Goal: Information Seeking & Learning: Compare options

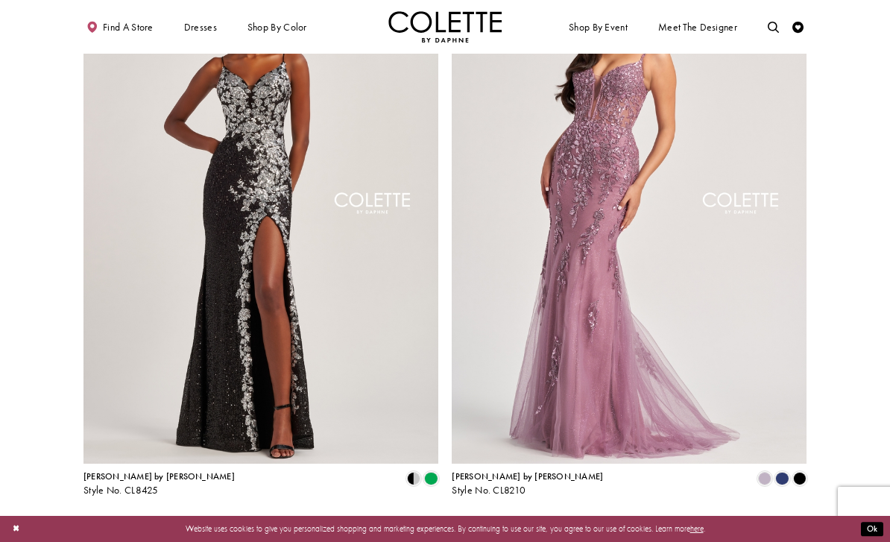
scroll to position [1835, 0]
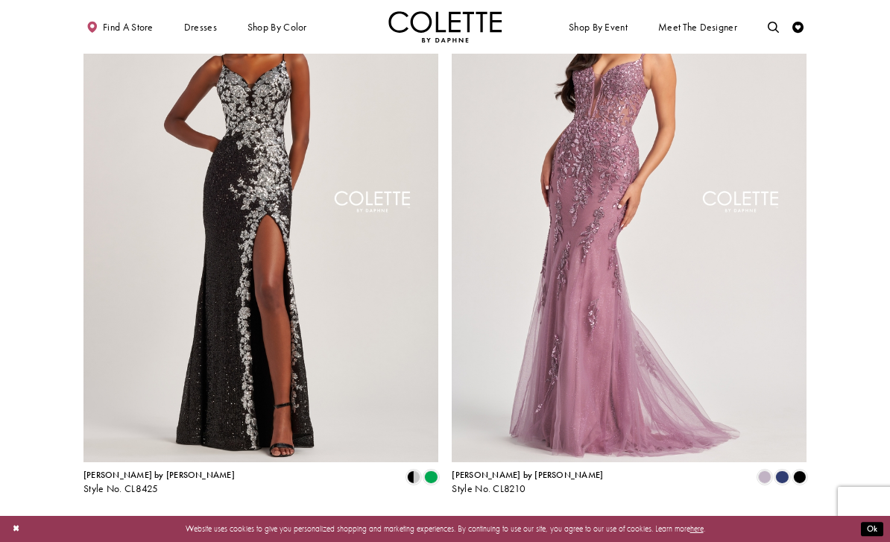
click at [429, 518] on span "2" at bounding box center [425, 524] width 5 height 12
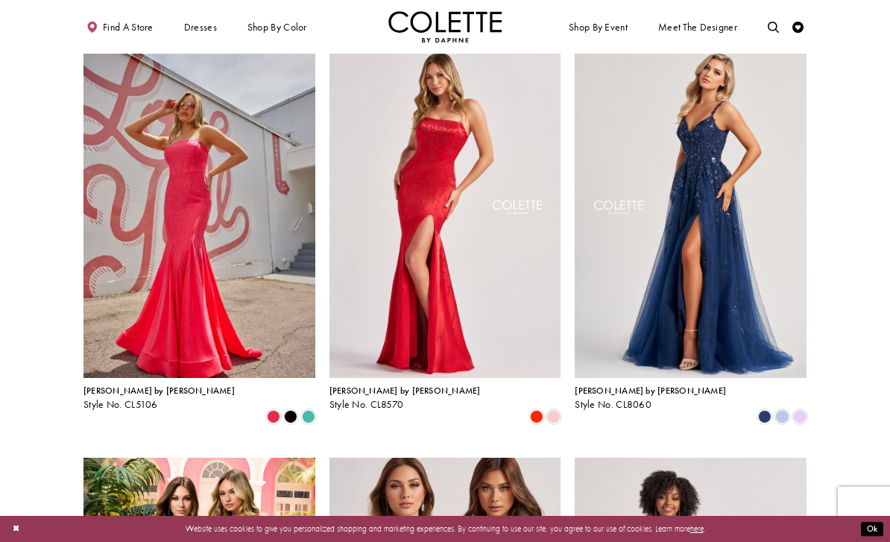
scroll to position [75, 0]
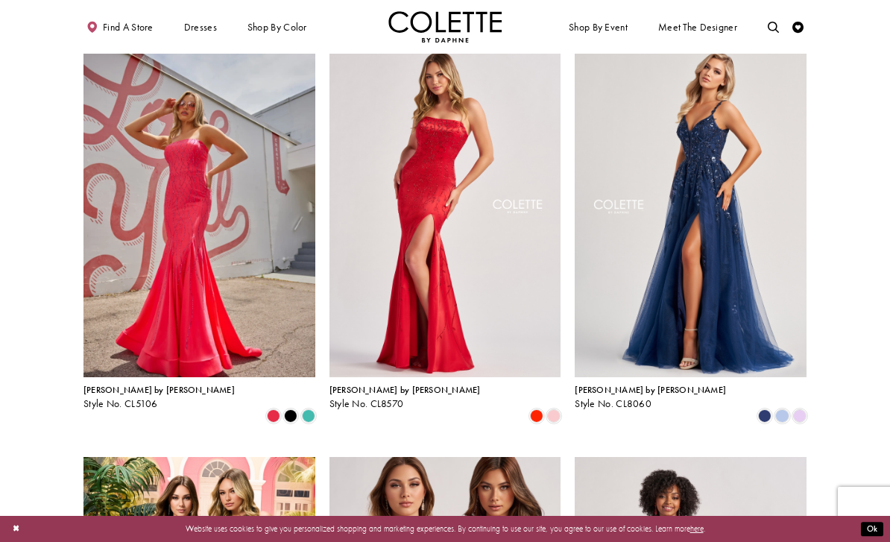
click at [800, 409] on span "Product List" at bounding box center [799, 415] width 13 height 13
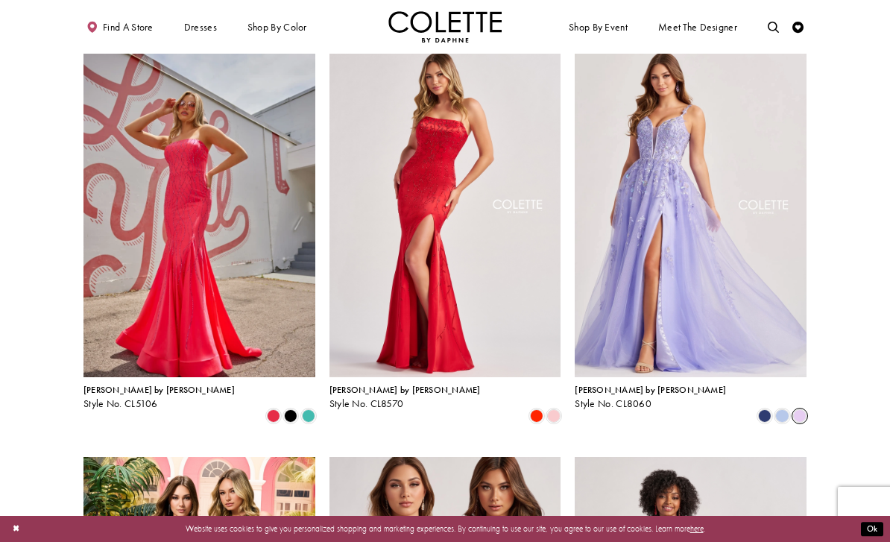
click at [800, 409] on span "Product List" at bounding box center [799, 415] width 13 height 13
click at [737, 263] on img "Visit Colette by Daphne Style No. CL8060 Page" at bounding box center [691, 208] width 232 height 337
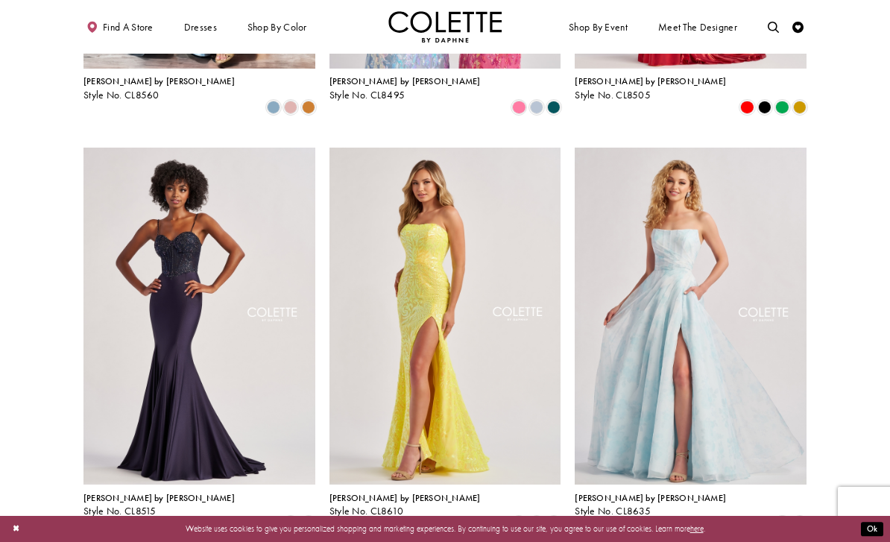
scroll to position [801, 0]
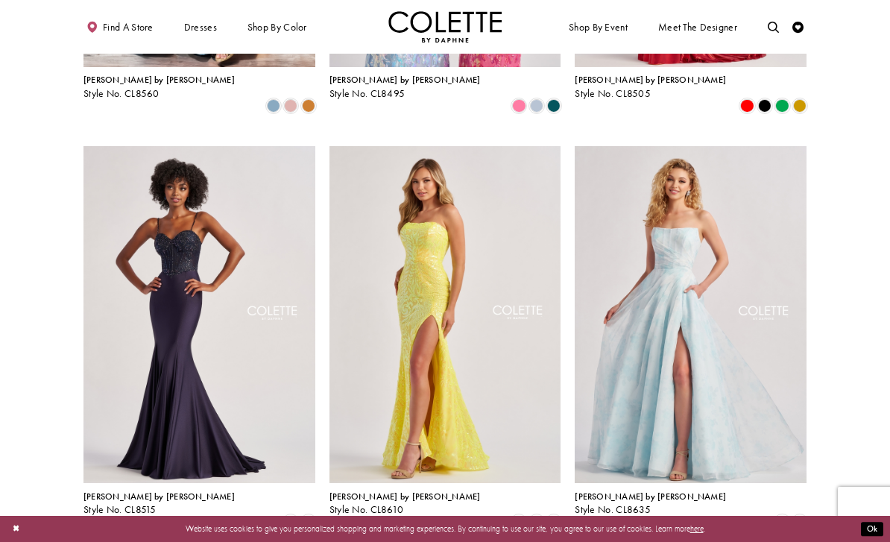
click at [747, 329] on img "Visit Colette by Daphne Style No. CL8635 Page" at bounding box center [691, 314] width 232 height 337
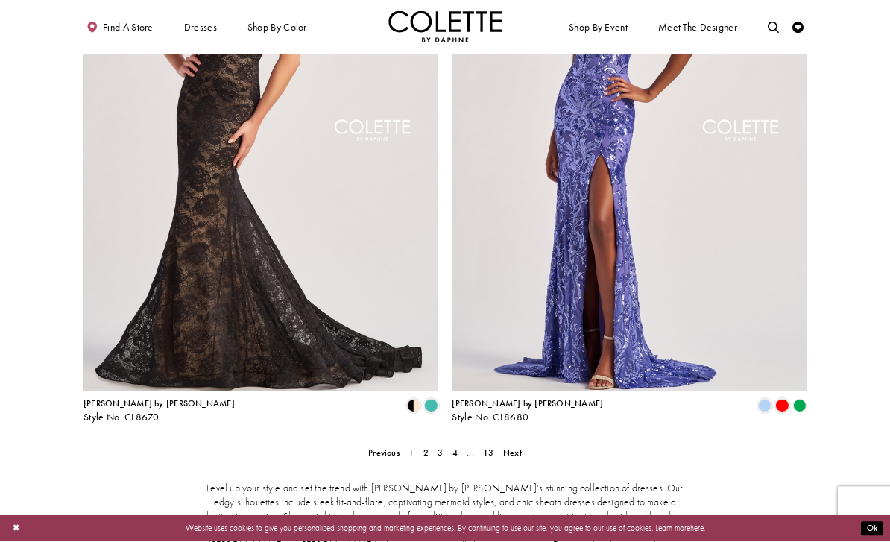
scroll to position [1914, 0]
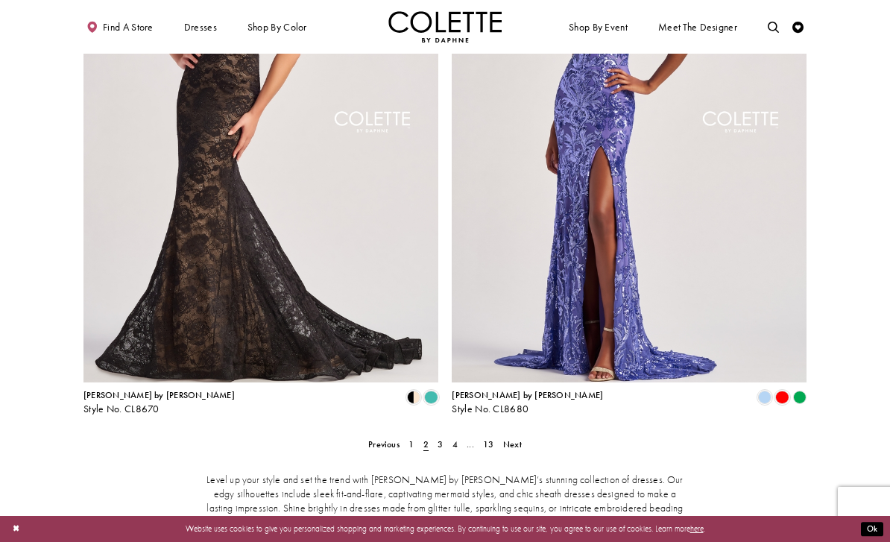
click at [435, 436] on link "3" at bounding box center [441, 444] width 12 height 16
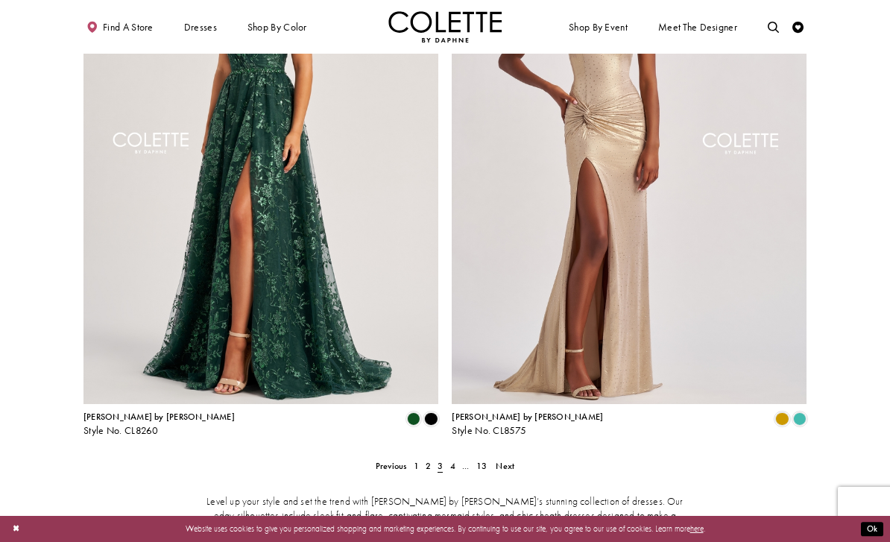
scroll to position [1893, 0]
click at [455, 459] on span "4" at bounding box center [452, 465] width 5 height 12
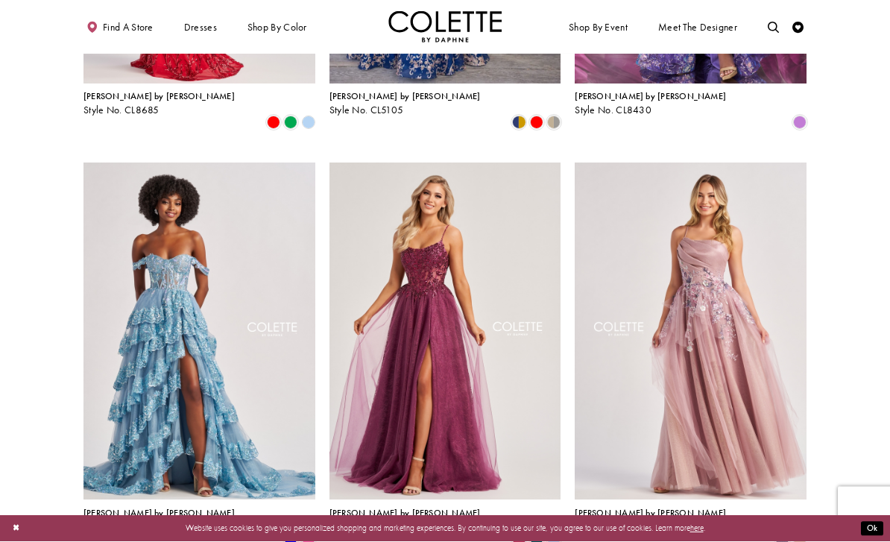
scroll to position [785, 0]
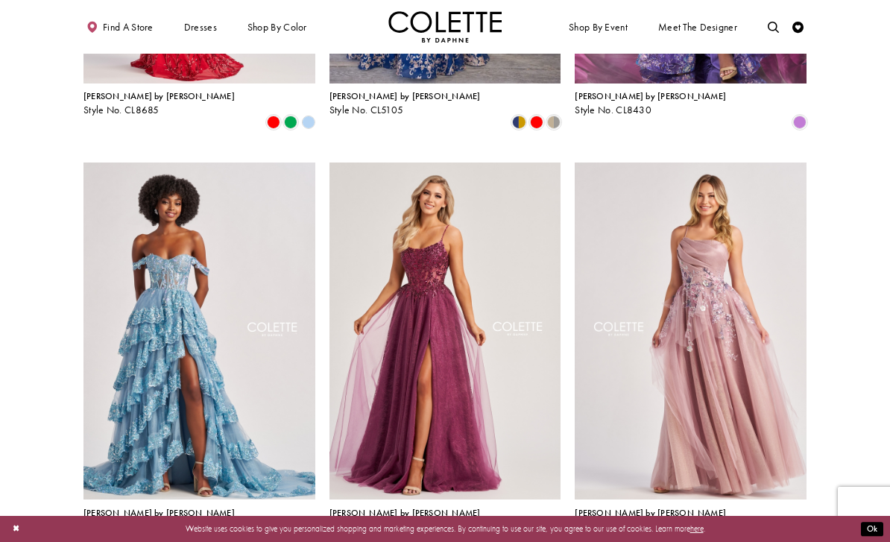
click at [309, 530] on div "Product List" at bounding box center [308, 538] width 17 height 17
click at [310, 532] on span "Product List" at bounding box center [308, 538] width 13 height 13
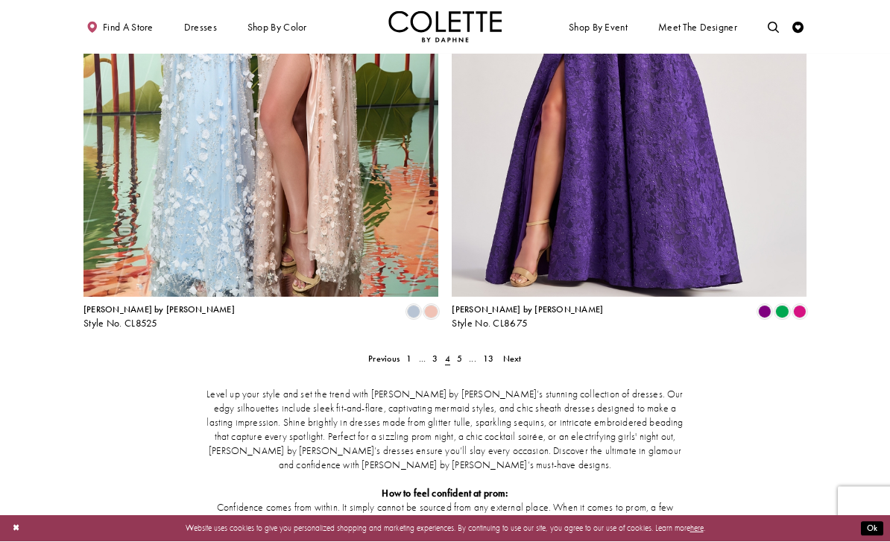
scroll to position [2028, 0]
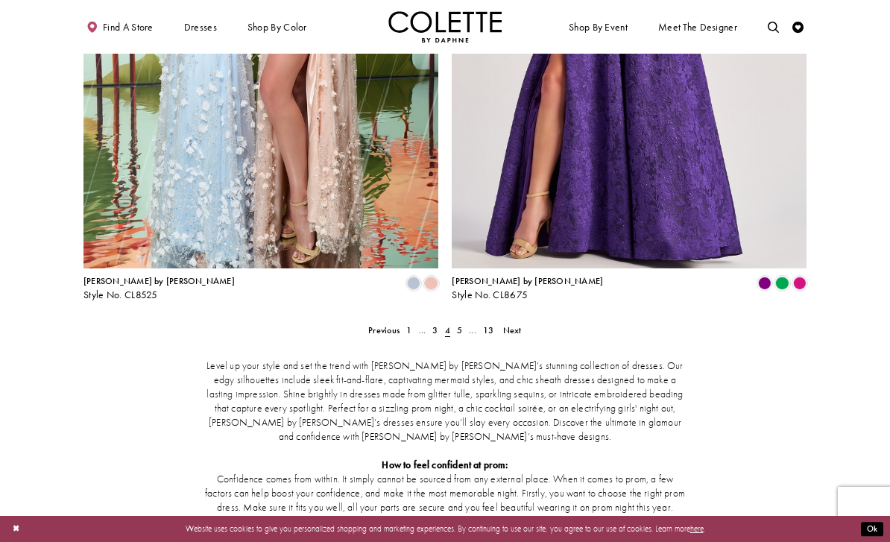
click at [456, 322] on link "5" at bounding box center [459, 330] width 12 height 16
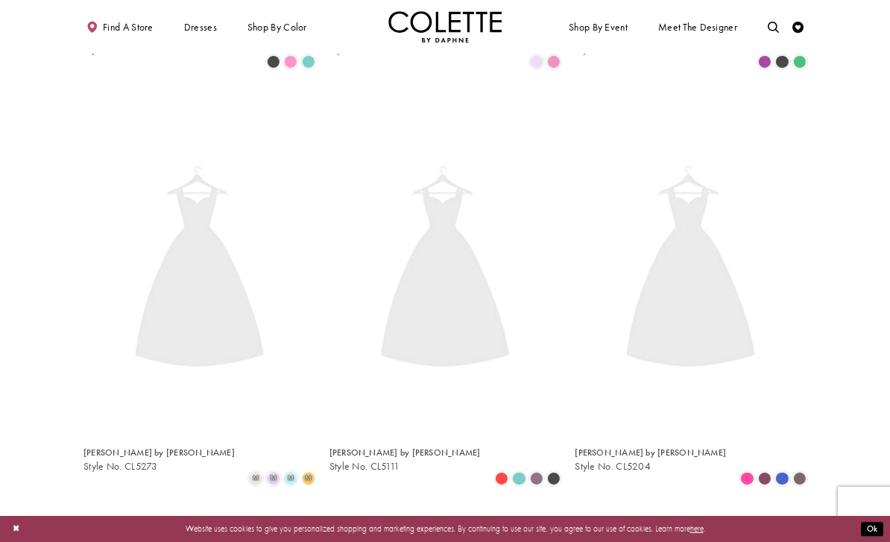
scroll to position [60, 0]
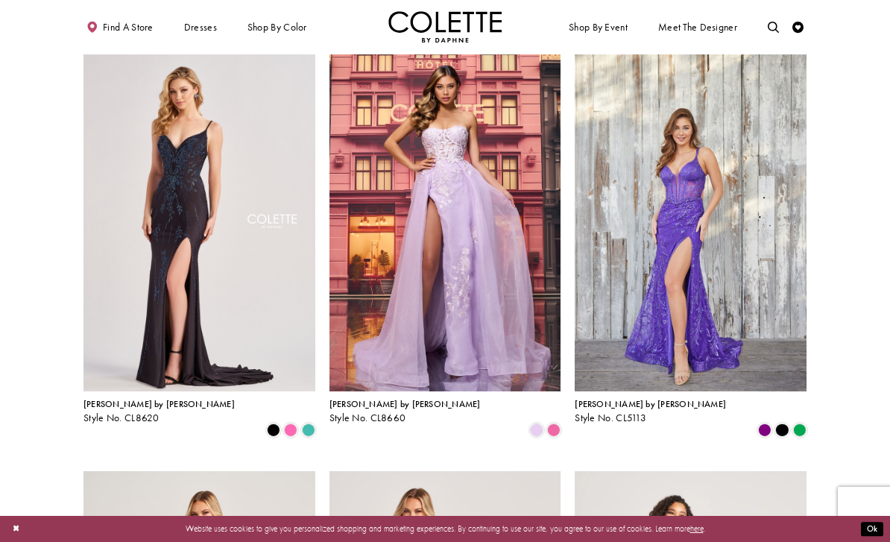
click at [554, 423] on span "Product List" at bounding box center [553, 429] width 13 height 13
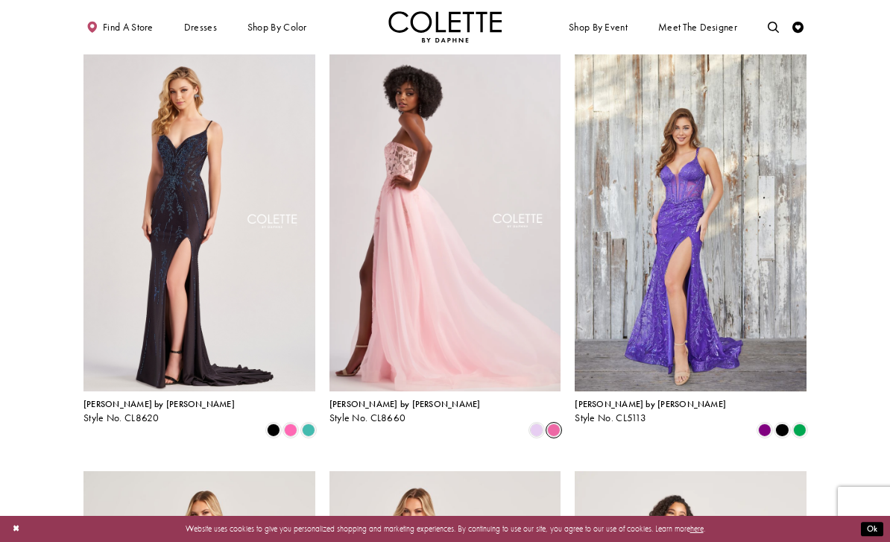
click at [524, 300] on img "Visit Colette by Daphne Style No. CL8660 Page" at bounding box center [445, 222] width 232 height 337
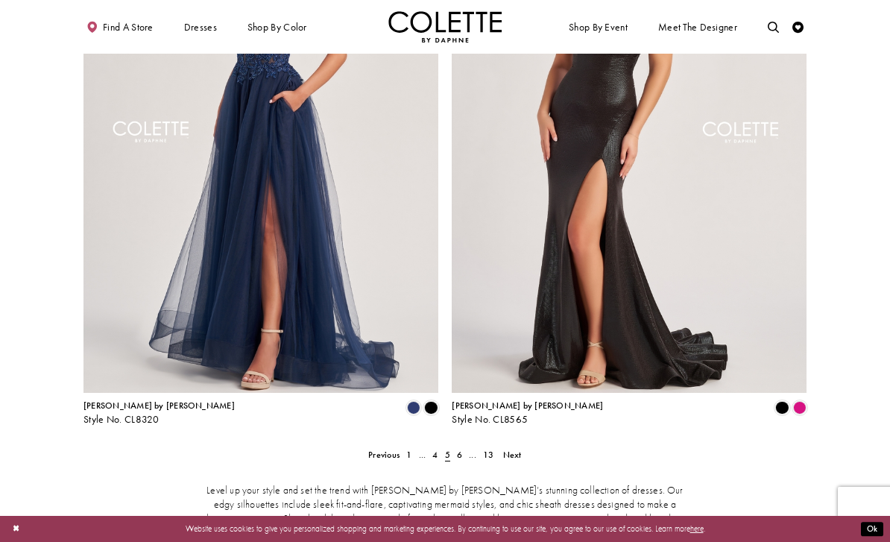
scroll to position [1903, 0]
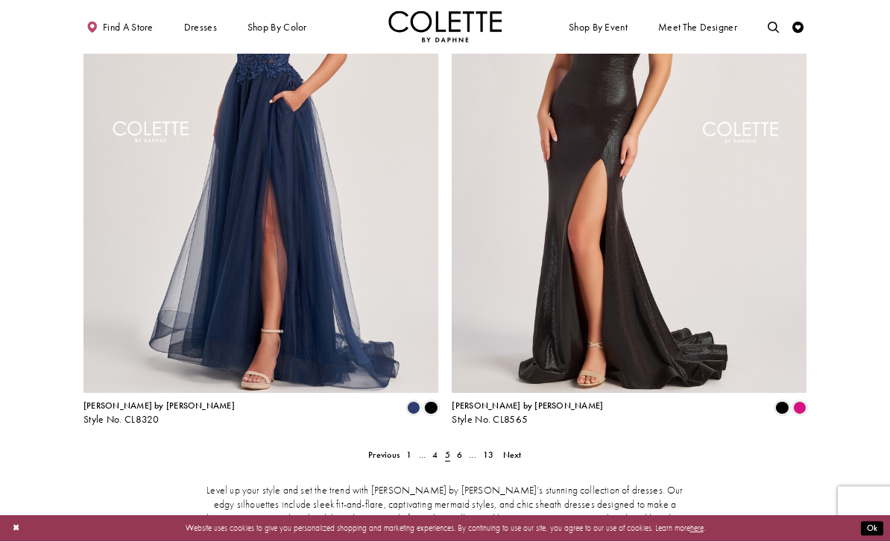
click at [449, 450] on span "5" at bounding box center [447, 456] width 5 height 12
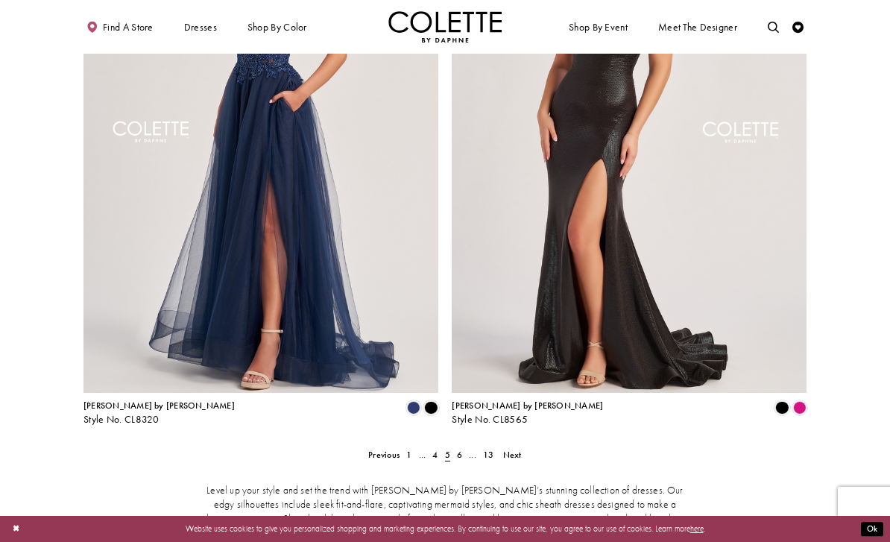
click at [456, 447] on link "6" at bounding box center [459, 455] width 12 height 16
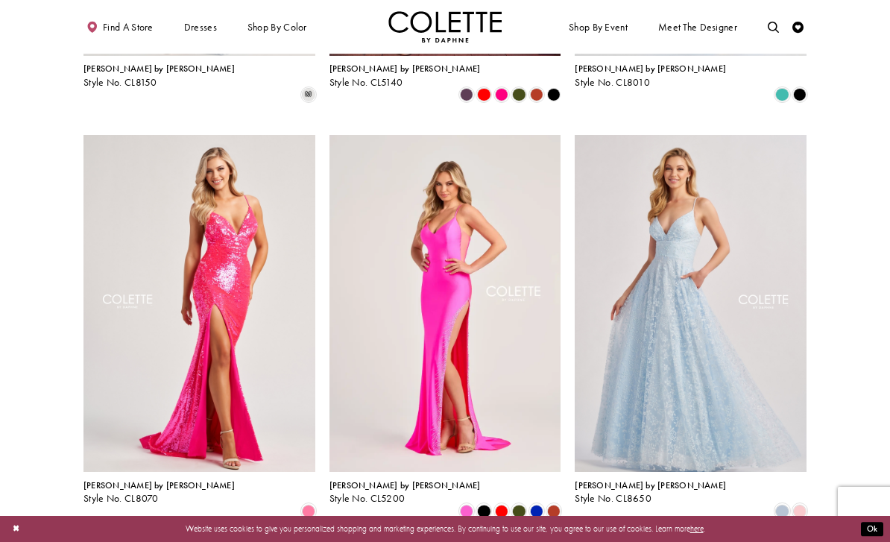
scroll to position [812, 0]
click at [800, 505] on span "Product List" at bounding box center [799, 511] width 13 height 13
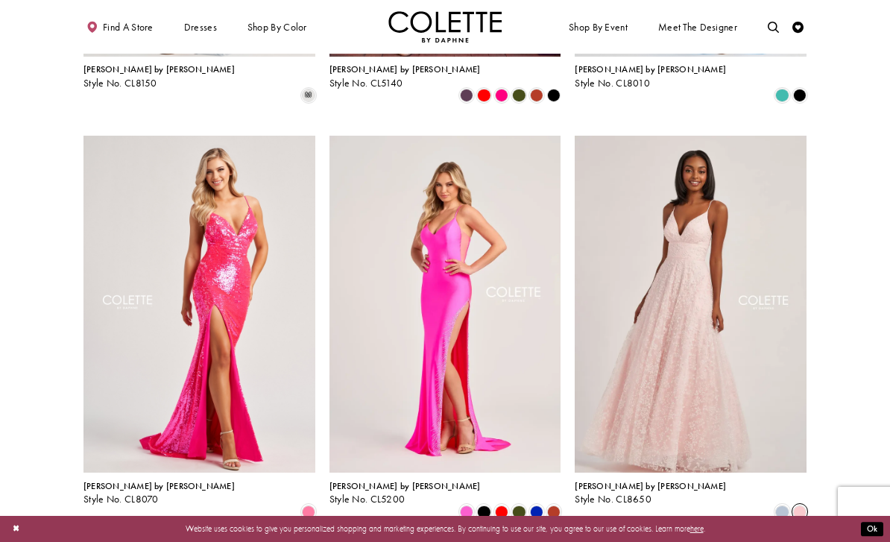
click at [781, 505] on span "Product List" at bounding box center [781, 511] width 13 height 13
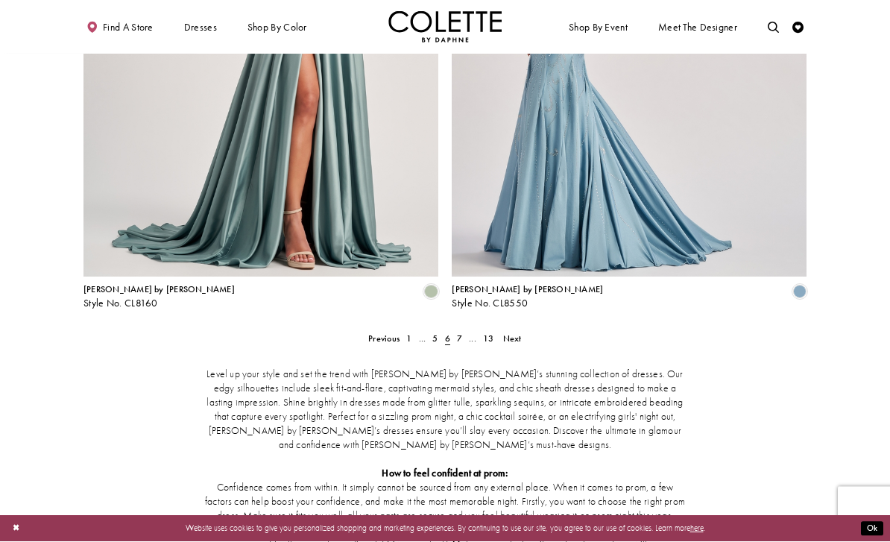
scroll to position [2022, 0]
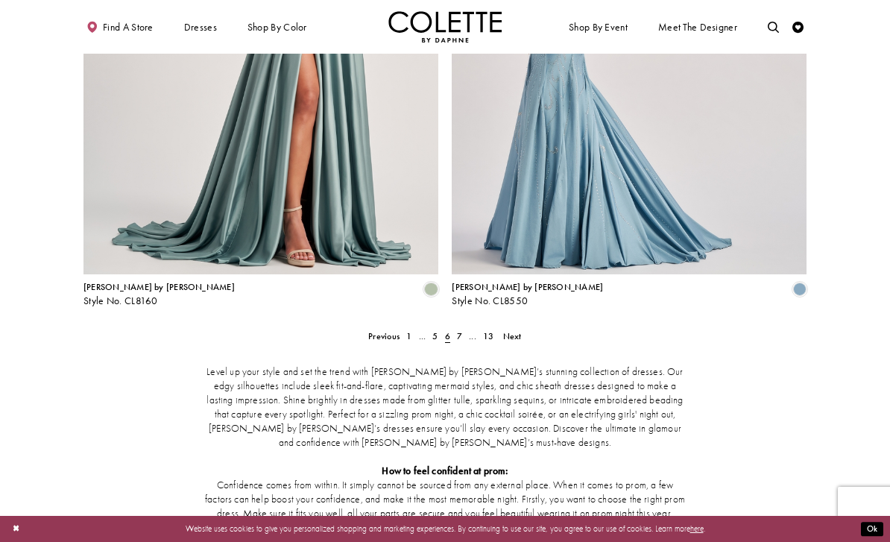
click at [458, 330] on span "7" at bounding box center [459, 336] width 5 height 12
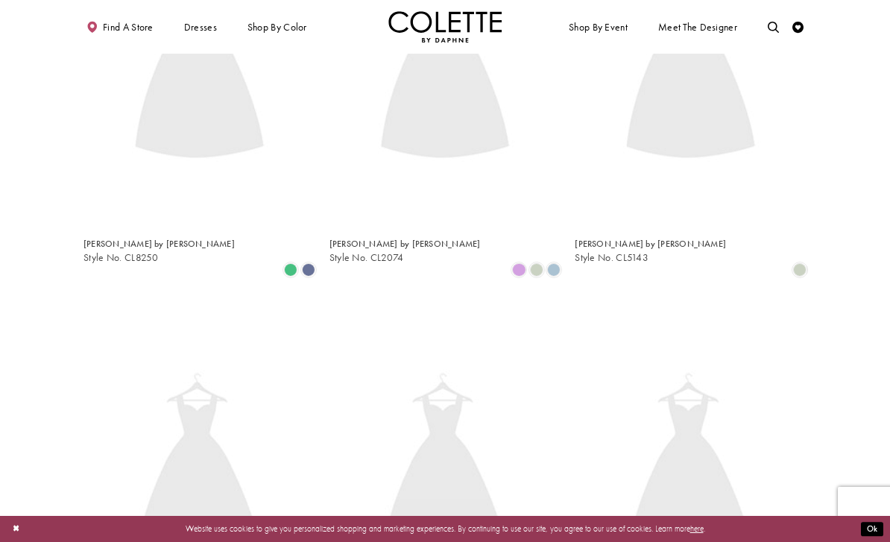
scroll to position [60, 0]
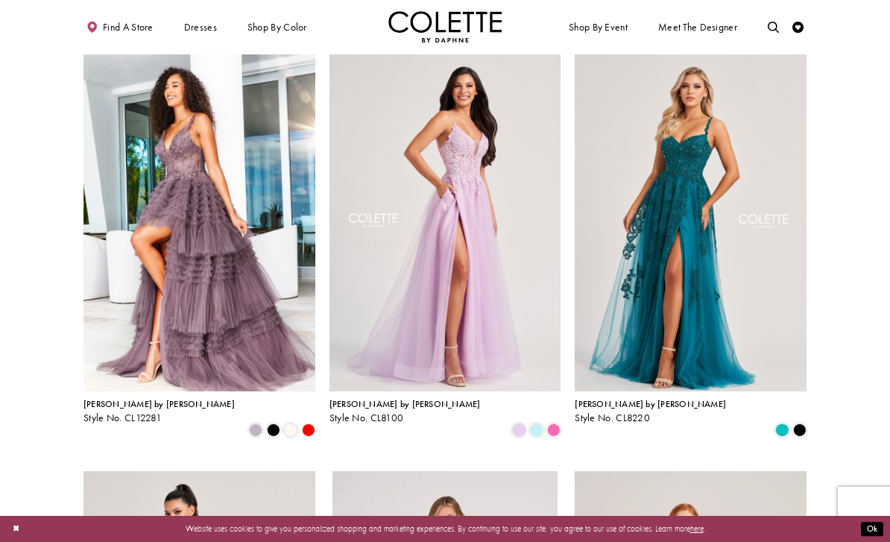
click at [296, 81] on icon "Add to Wishlist" at bounding box center [292, 77] width 17 height 17
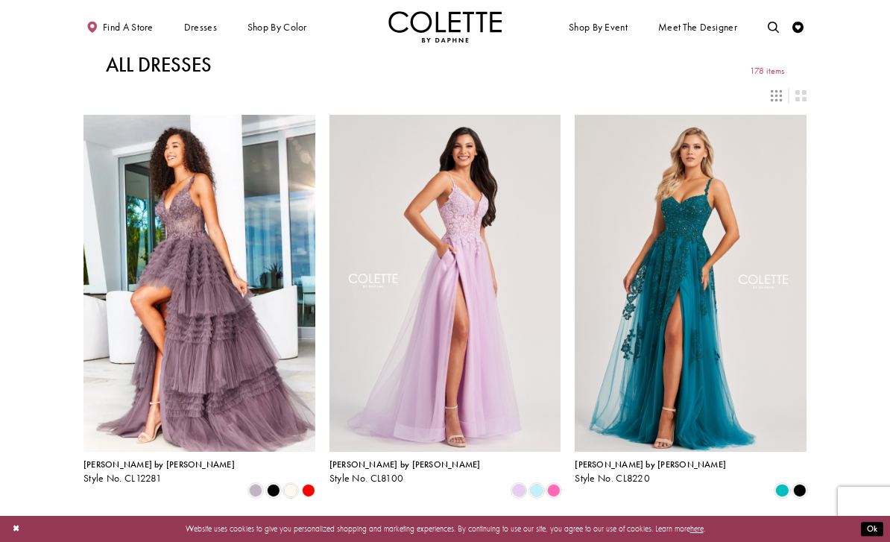
scroll to position [108, 0]
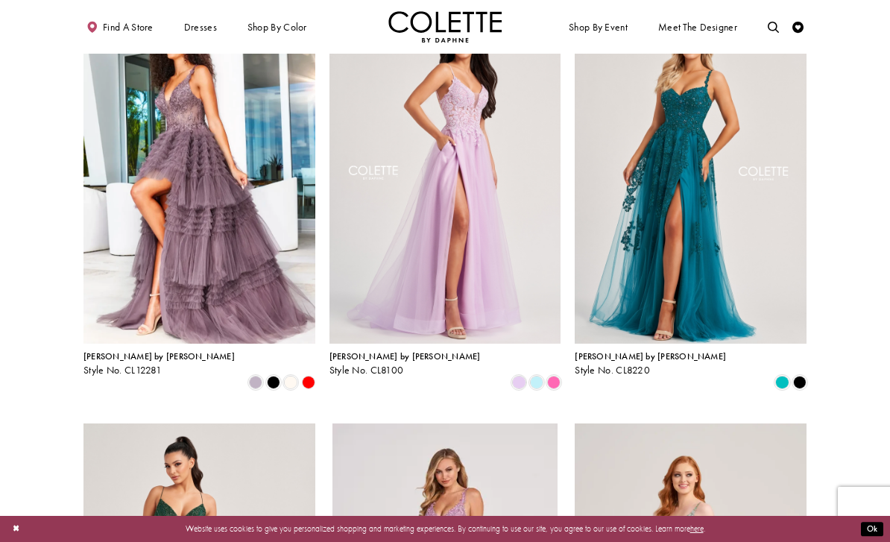
click at [127, 374] on span "Style No. CL12281" at bounding box center [122, 370] width 78 height 13
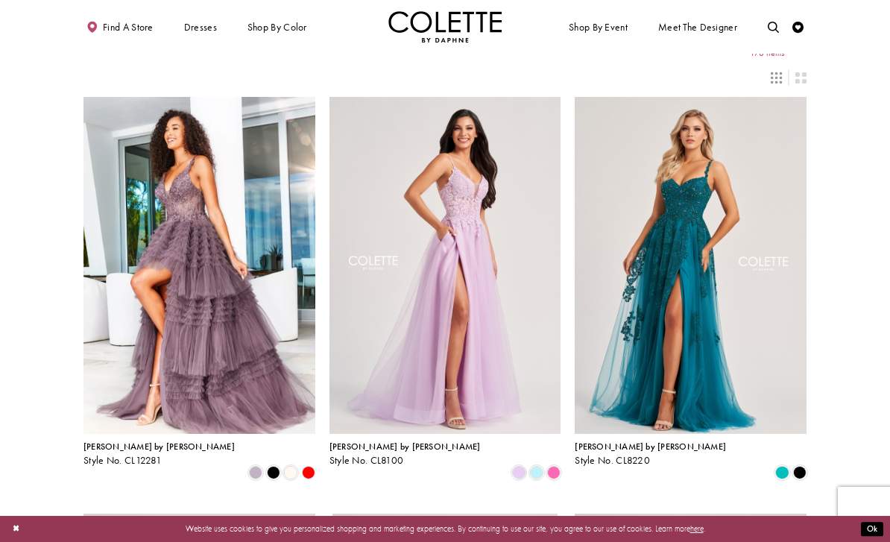
scroll to position [19, 0]
click at [518, 260] on img "Visit Colette by Daphne Style No. CL8100 Page" at bounding box center [445, 264] width 232 height 337
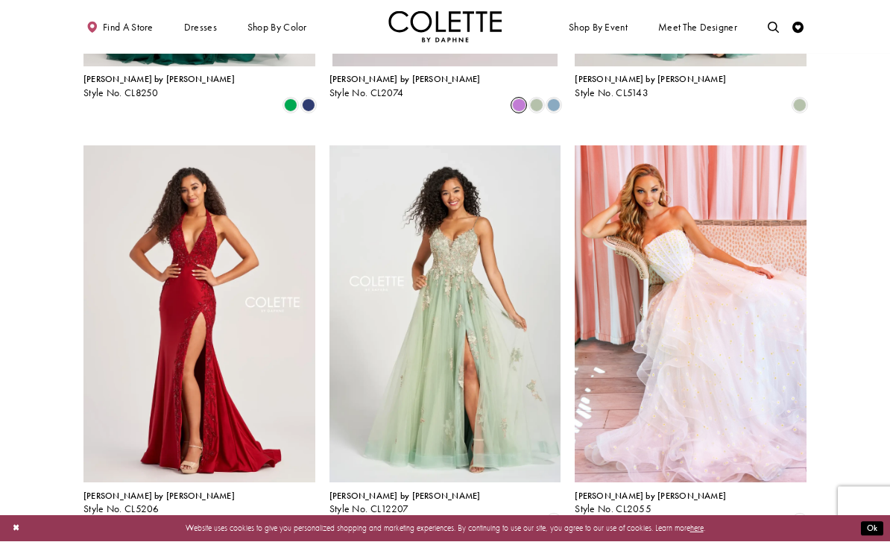
scroll to position [802, 0]
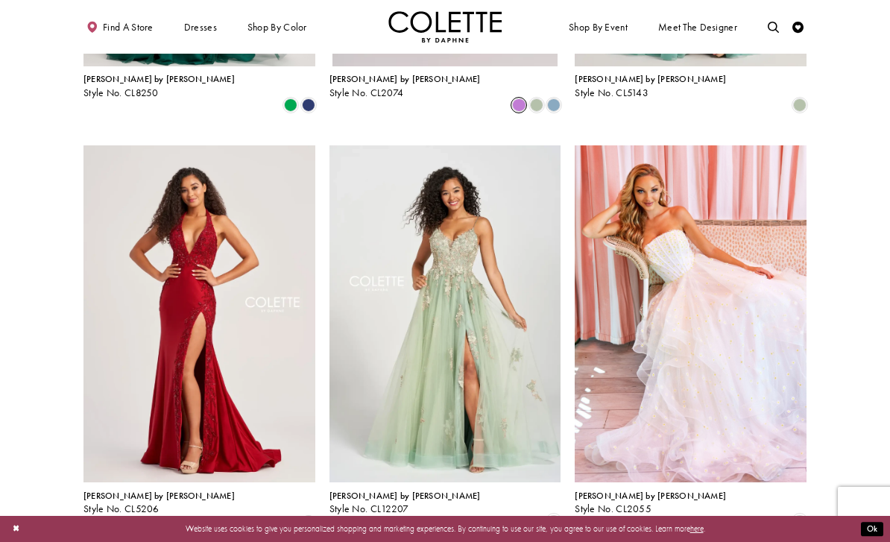
click at [727, 322] on img "Visit Colette by Daphne Style No. CL2055 Page" at bounding box center [691, 313] width 232 height 337
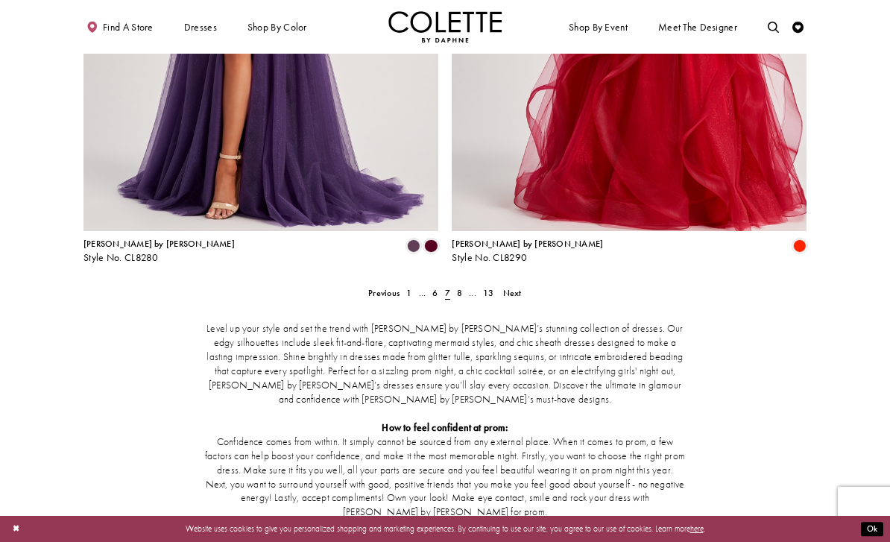
scroll to position [2068, 0]
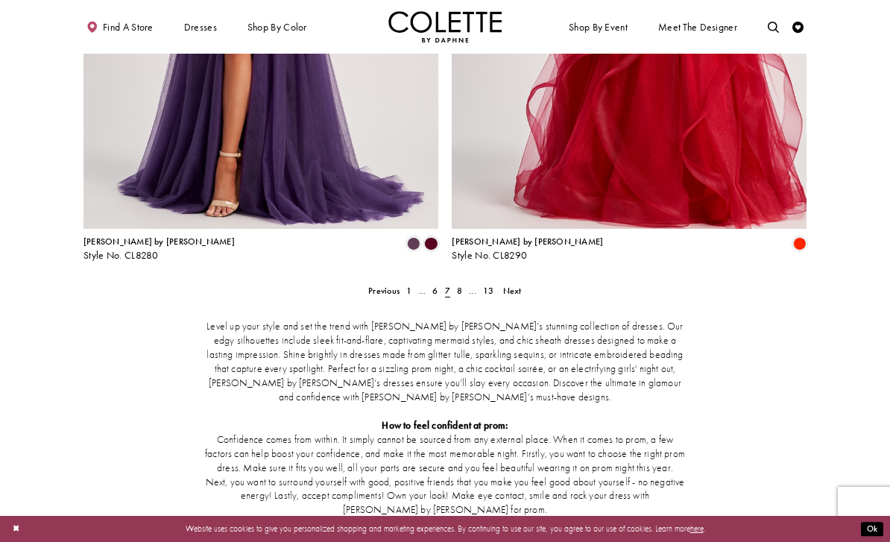
click at [460, 285] on span "8" at bounding box center [459, 291] width 5 height 12
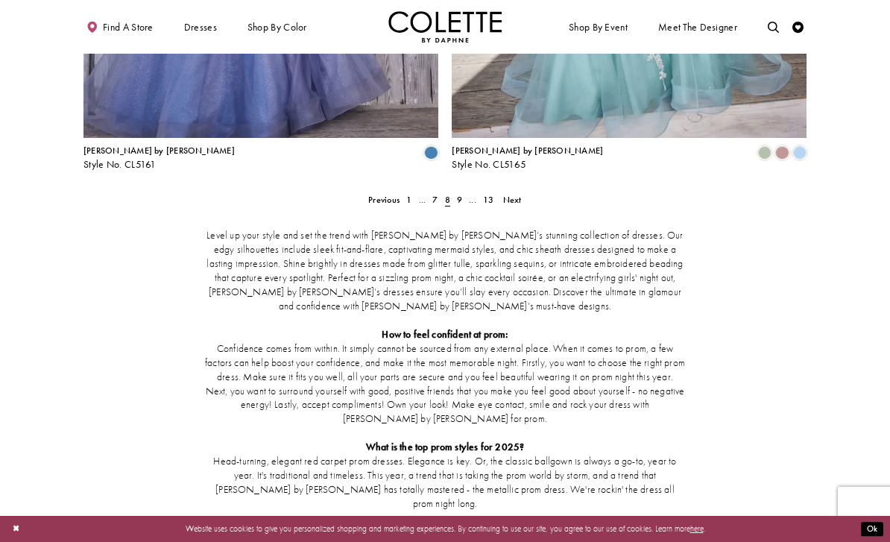
scroll to position [2158, 0]
click at [512, 195] on span "Next" at bounding box center [512, 201] width 19 height 12
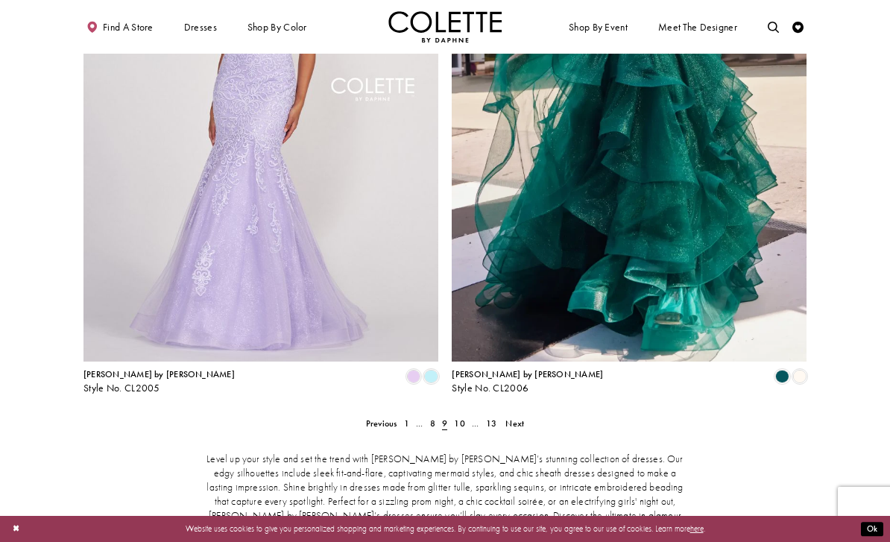
scroll to position [1934, 0]
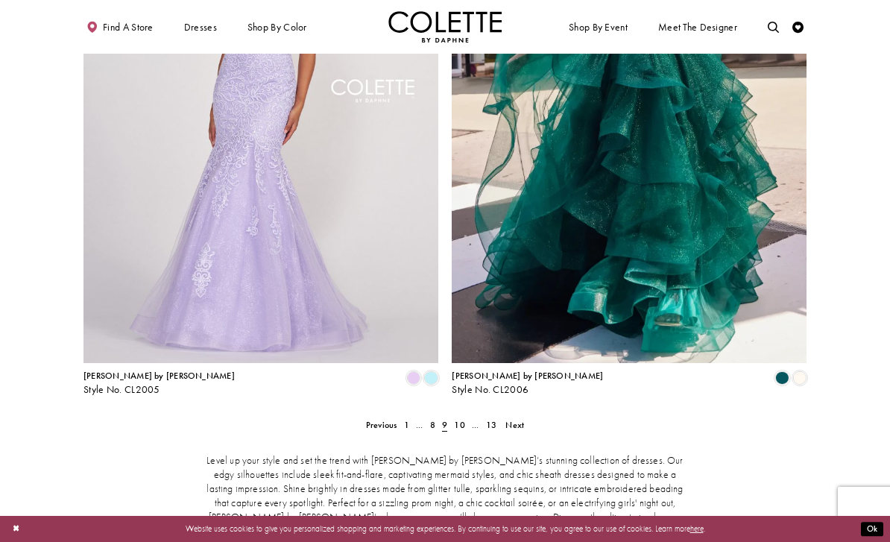
click at [514, 419] on span "Next" at bounding box center [514, 425] width 19 height 12
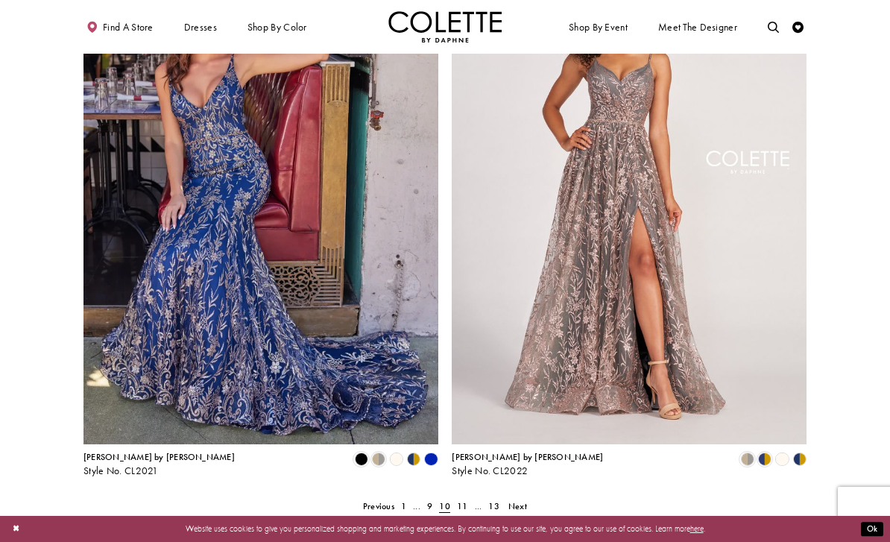
scroll to position [1885, 0]
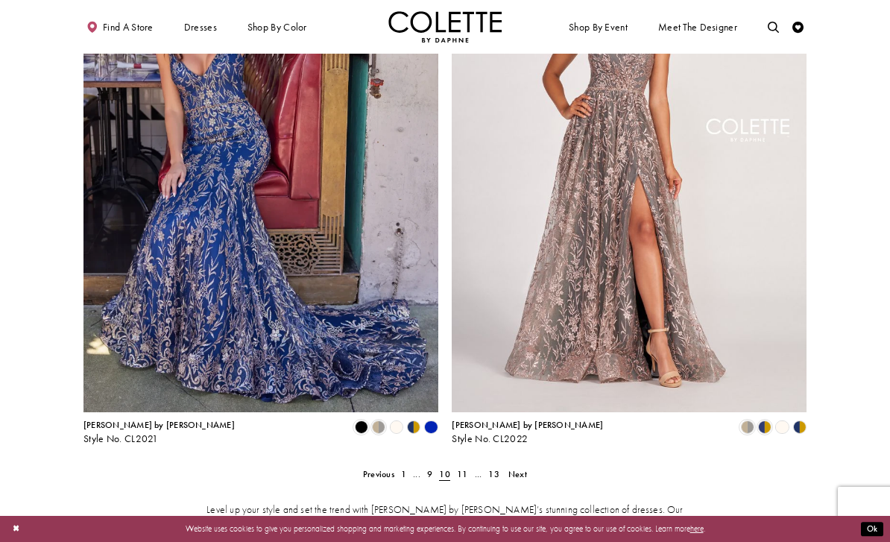
click at [517, 468] on span "Next" at bounding box center [517, 474] width 19 height 12
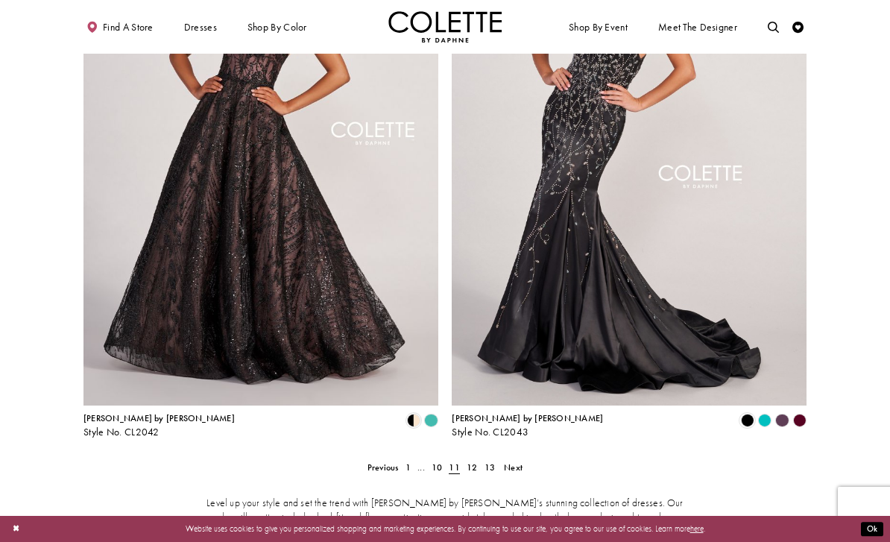
scroll to position [1893, 0]
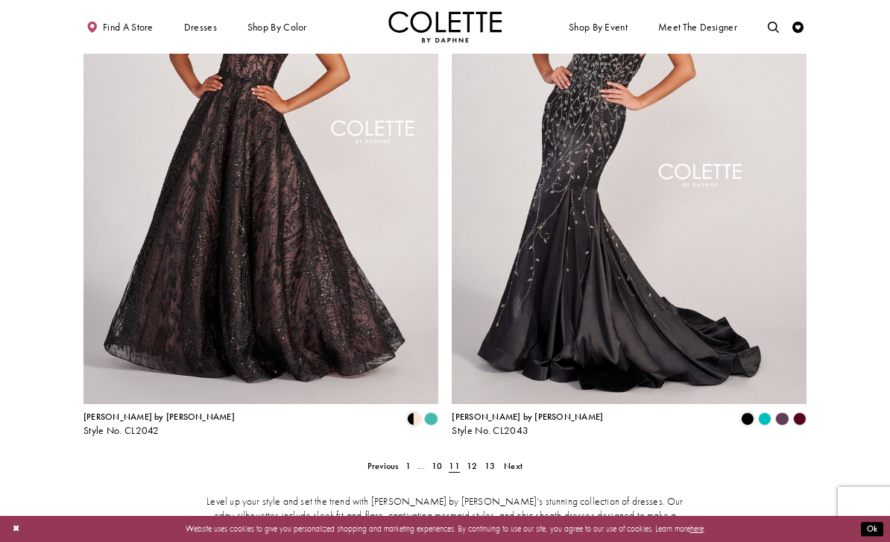
click at [508, 460] on span "Next" at bounding box center [513, 466] width 19 height 12
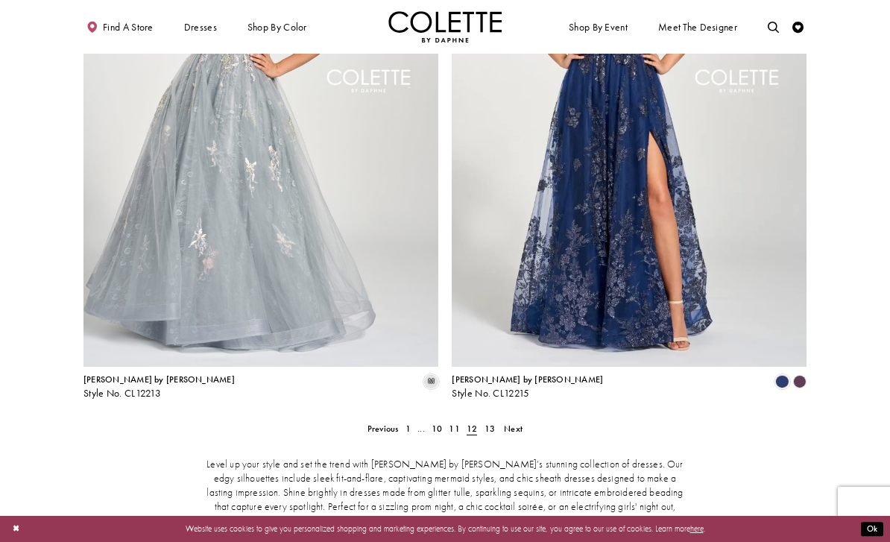
scroll to position [1931, 0]
click at [511, 421] on span "Next" at bounding box center [513, 427] width 19 height 12
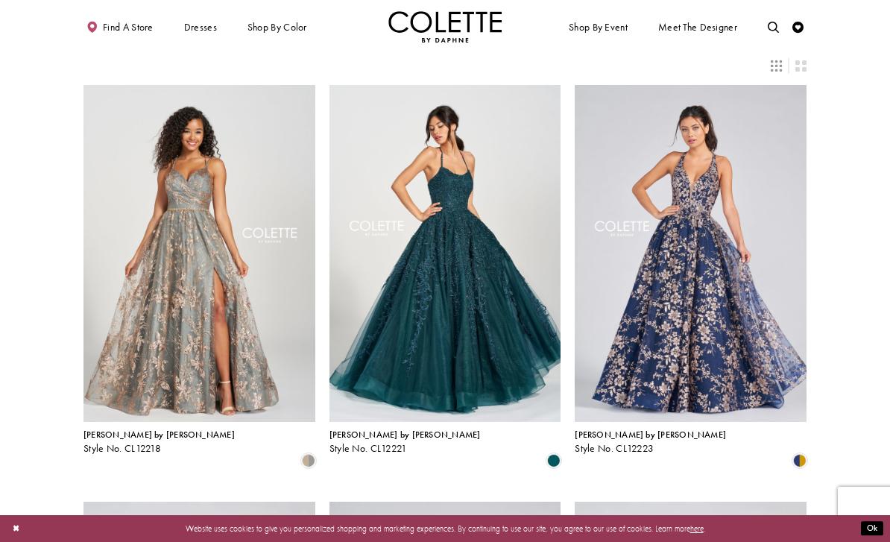
scroll to position [40, 0]
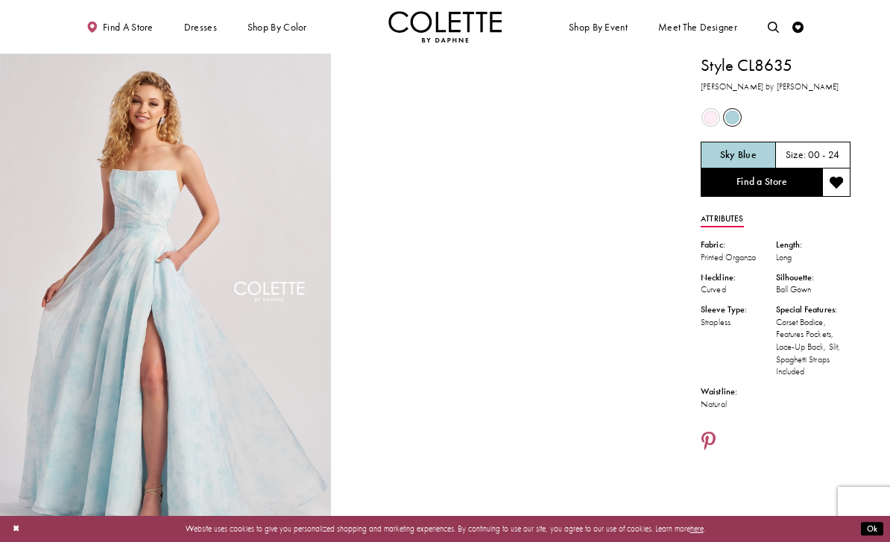
click at [712, 120] on span "Product color controls state depends on size chosen" at bounding box center [711, 117] width 14 height 14
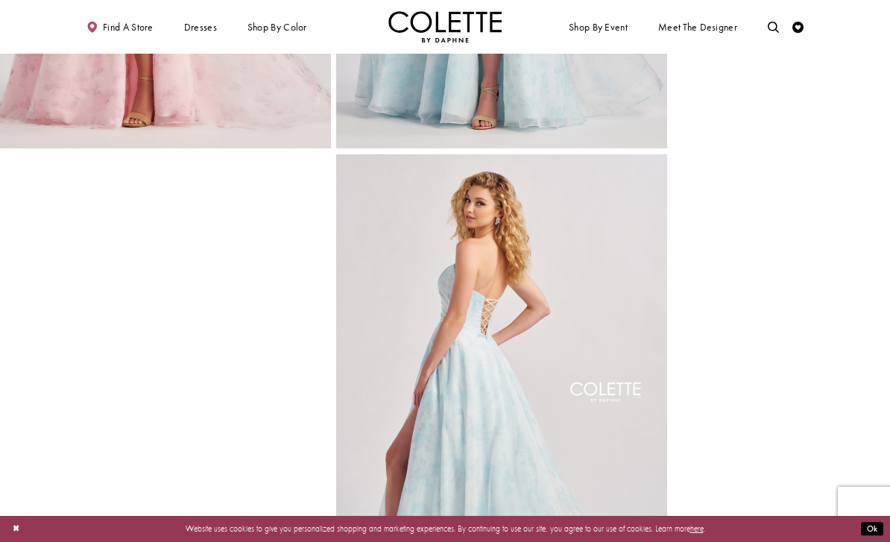
scroll to position [393, 0]
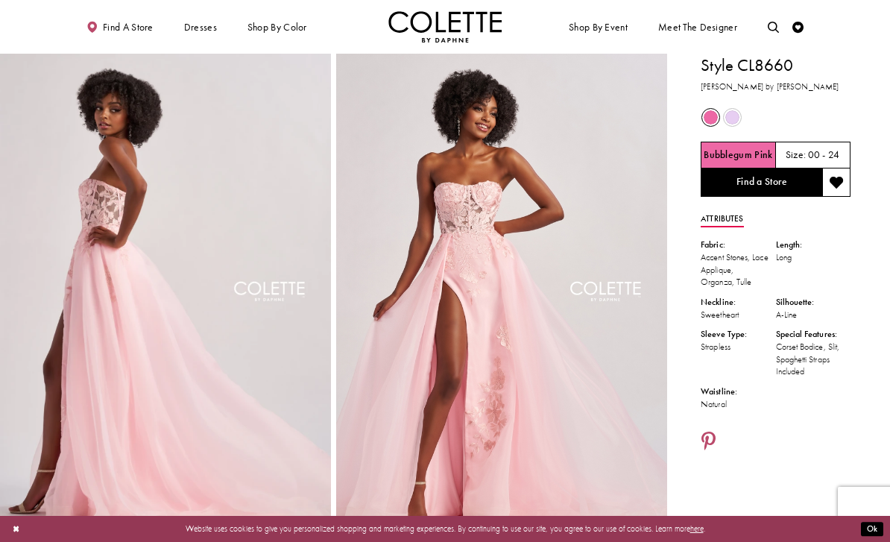
click at [734, 120] on span "Product color controls state depends on size chosen" at bounding box center [732, 117] width 14 height 14
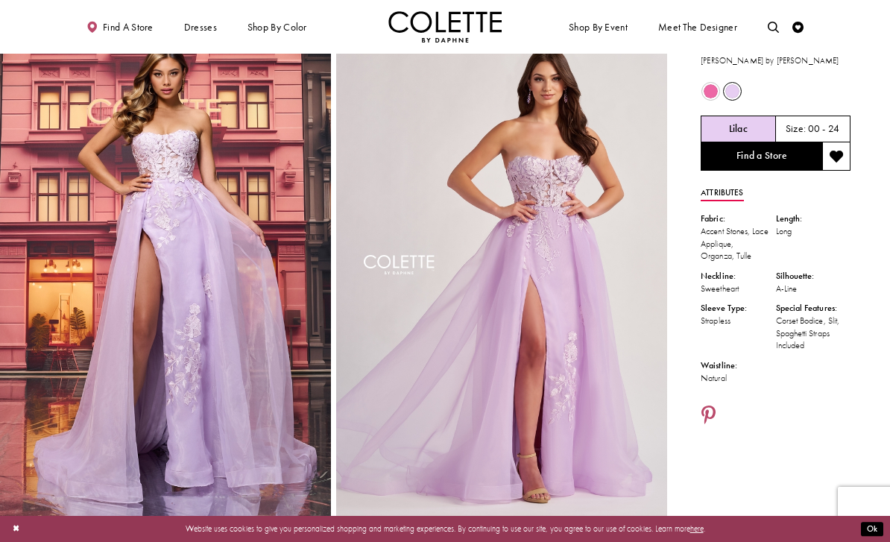
scroll to position [24, 0]
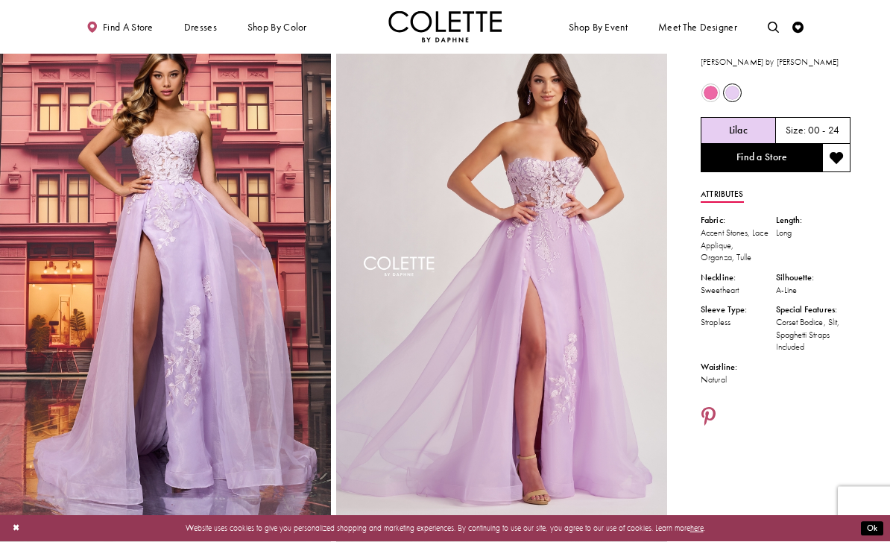
click at [711, 95] on span "Product color controls state depends on size chosen" at bounding box center [711, 93] width 14 height 14
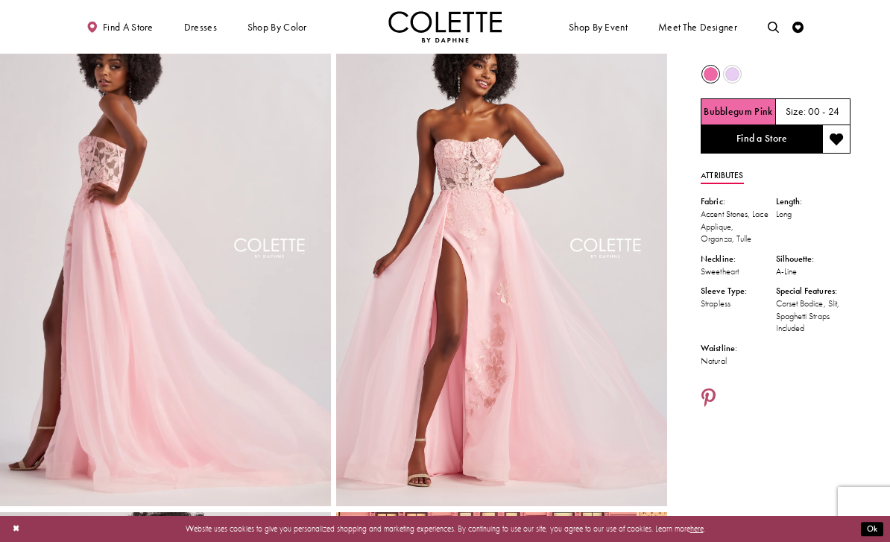
scroll to position [46, 0]
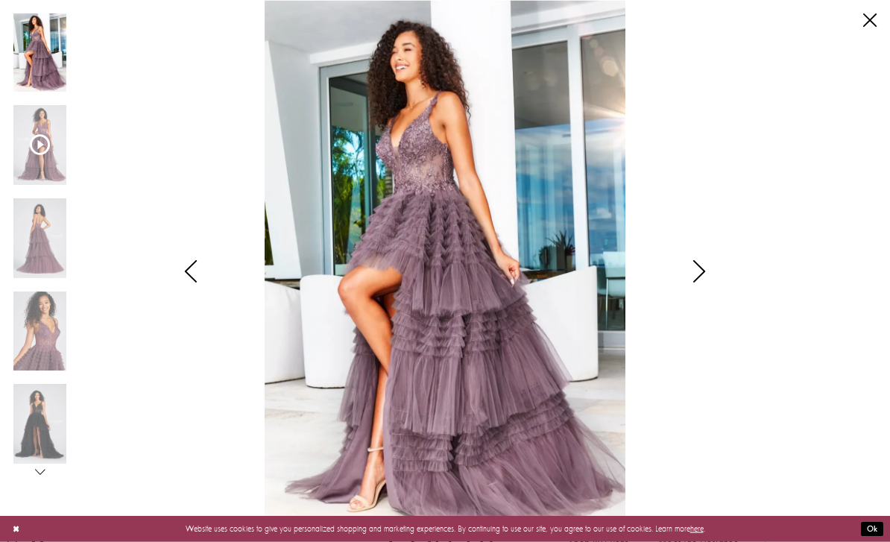
click at [700, 271] on icon "Style CL12281 Colette by Daphne Views dialog" at bounding box center [699, 271] width 37 height 22
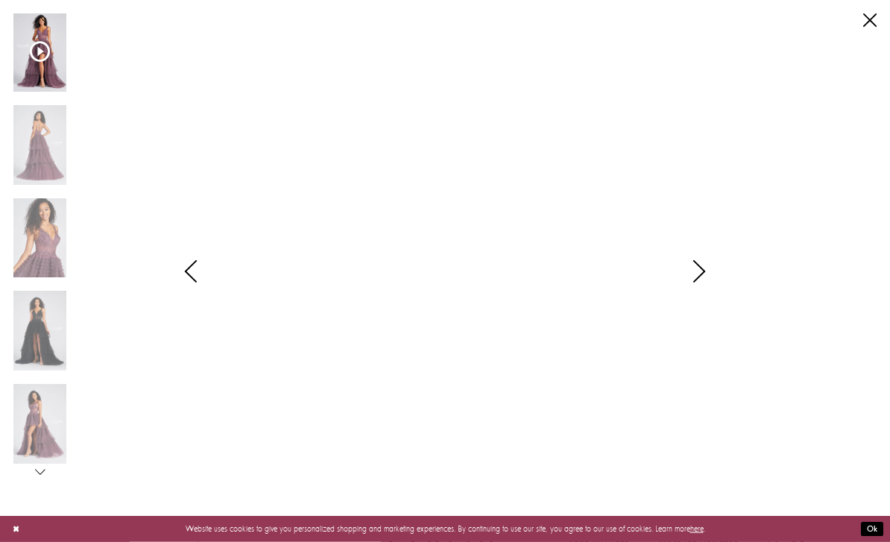
click at [697, 274] on icon "Style CL12281 Colette by Daphne Views dialog" at bounding box center [699, 271] width 37 height 22
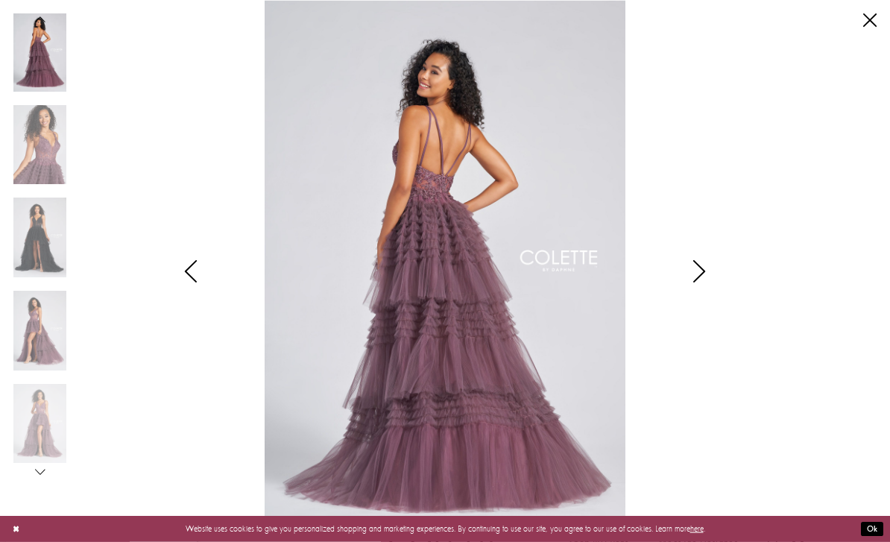
click at [699, 270] on icon "Style CL12281 Colette by Daphne Views dialog" at bounding box center [699, 271] width 37 height 22
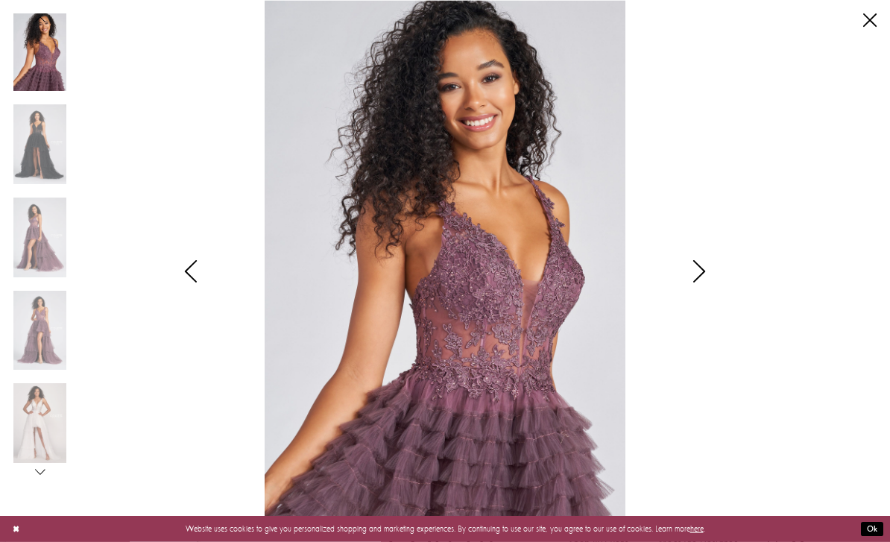
click at [699, 275] on icon "Style CL12281 Colette by Daphne Views dialog" at bounding box center [699, 271] width 37 height 22
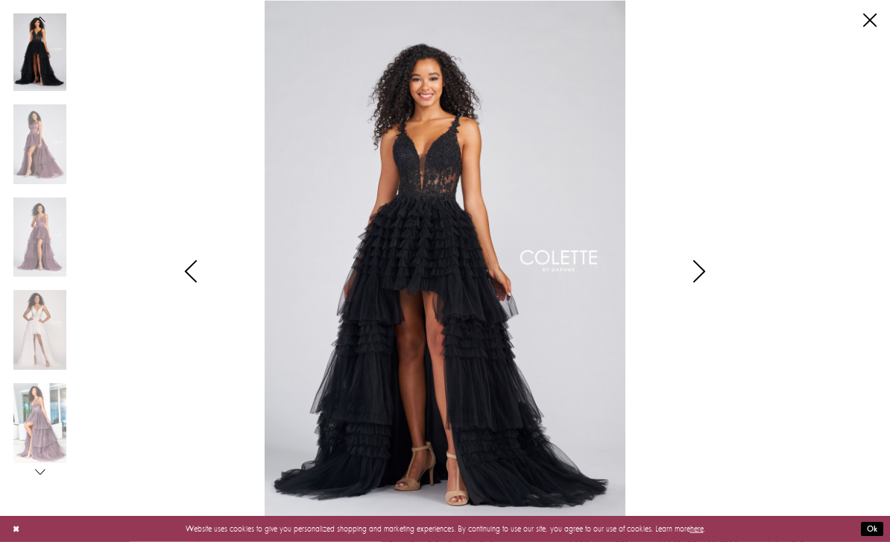
click at [700, 276] on icon "Style CL12281 Colette by Daphne Views dialog" at bounding box center [699, 271] width 37 height 22
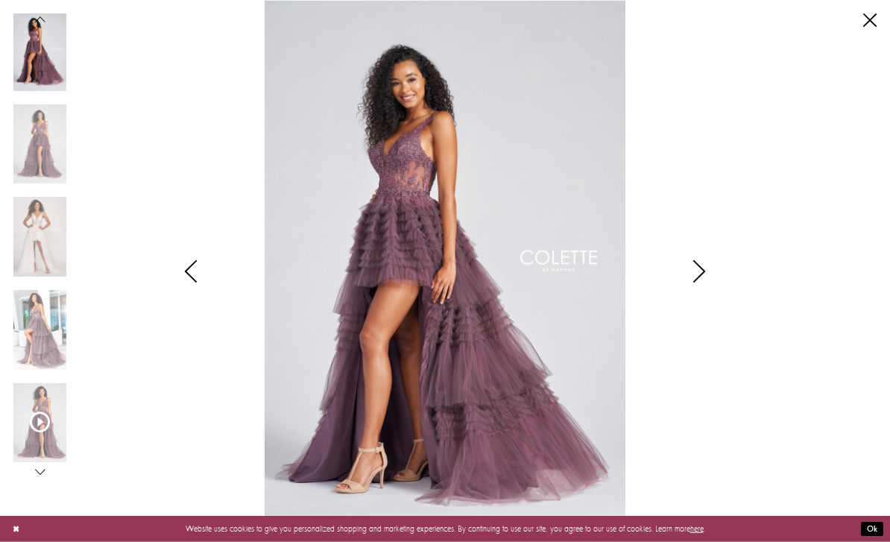
click at [863, 27] on link "Close" at bounding box center [869, 19] width 13 height 13
